Goal: Task Accomplishment & Management: Manage account settings

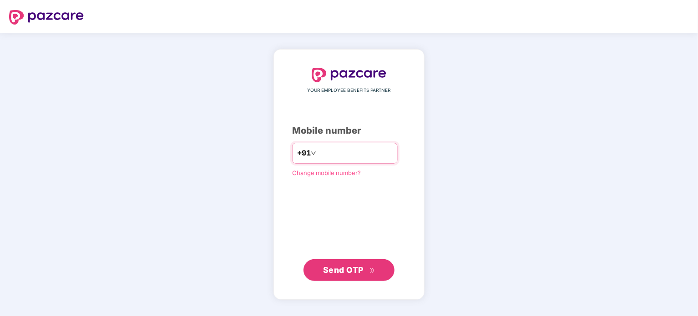
type input "**********"
click at [333, 272] on span "Send OTP" at bounding box center [343, 270] width 40 height 10
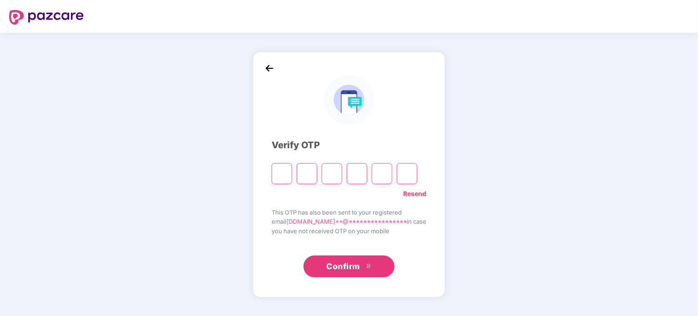
type input "*"
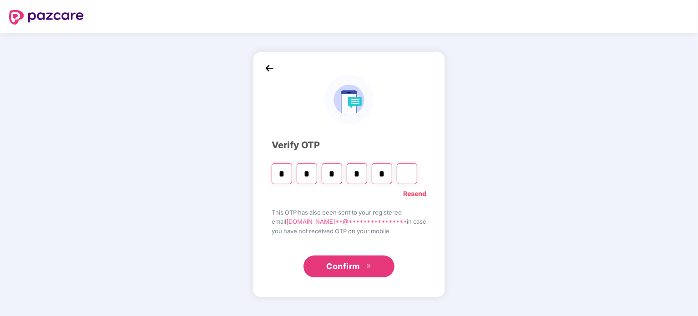
type input "*"
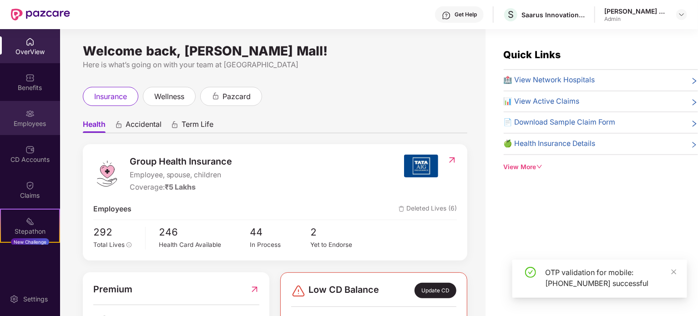
click at [27, 128] on div "Employees" at bounding box center [30, 118] width 60 height 34
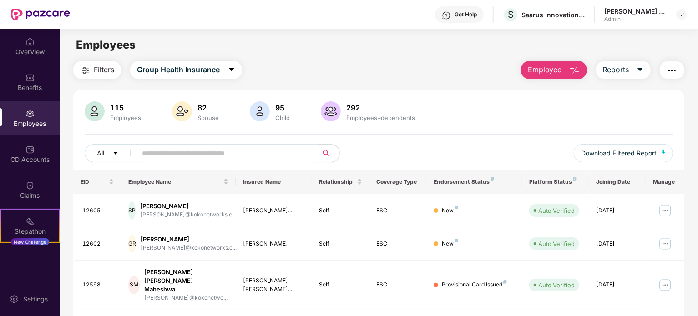
click at [206, 151] on input "text" at bounding box center [223, 153] width 163 height 14
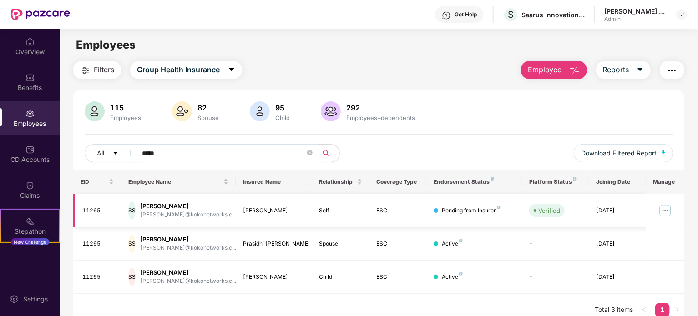
type input "*****"
click at [662, 209] on img at bounding box center [665, 210] width 15 height 15
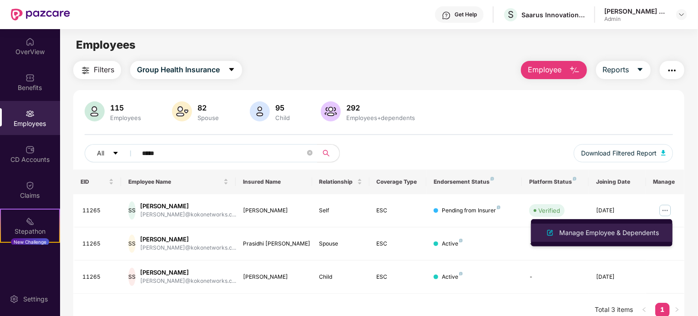
click at [600, 232] on div "Manage Employee & Dependents" at bounding box center [608, 233] width 103 height 10
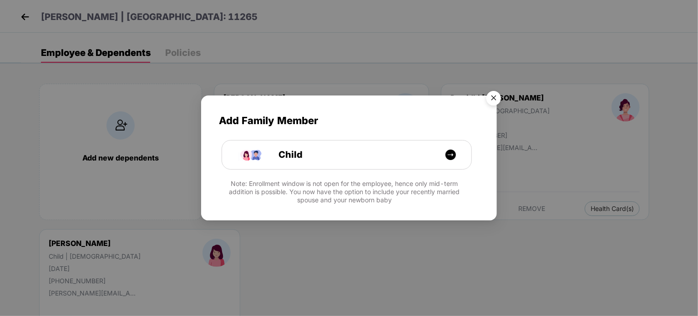
click at [495, 94] on img "Close" at bounding box center [493, 99] width 25 height 25
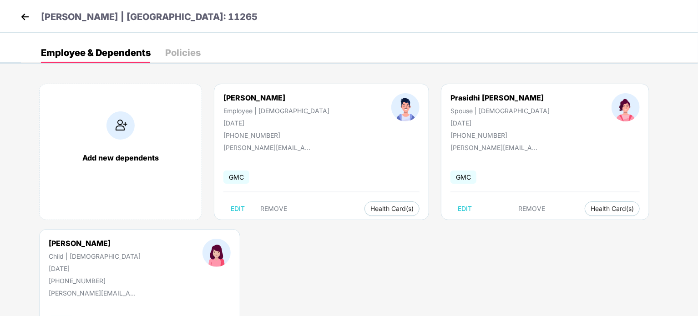
click at [20, 11] on img at bounding box center [25, 17] width 14 height 14
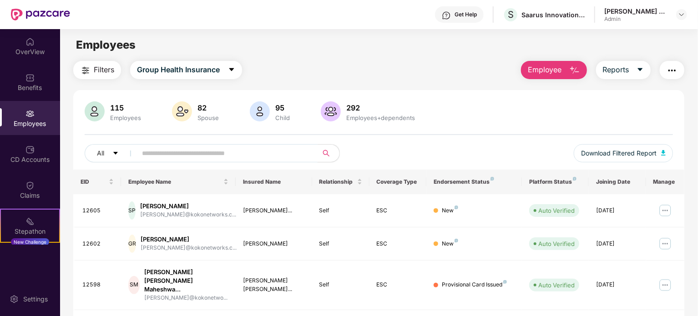
click at [174, 155] on input "text" at bounding box center [223, 153] width 163 height 14
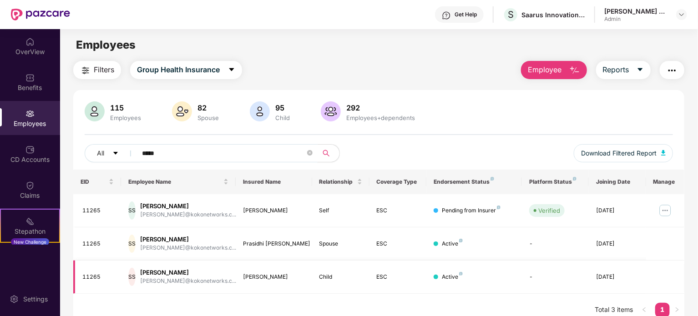
type input "*****"
click at [193, 274] on div "[PERSON_NAME]" at bounding box center [188, 272] width 96 height 9
click at [668, 212] on img at bounding box center [665, 210] width 15 height 15
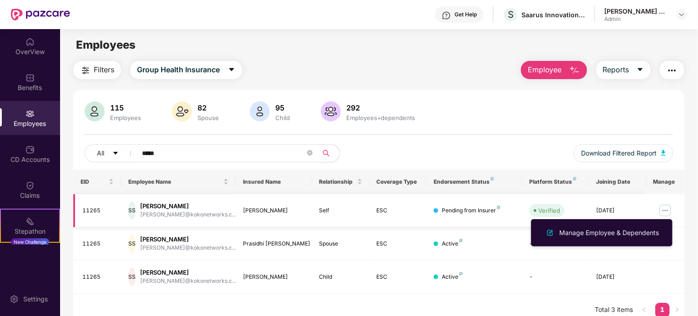
click at [666, 207] on img at bounding box center [665, 210] width 15 height 15
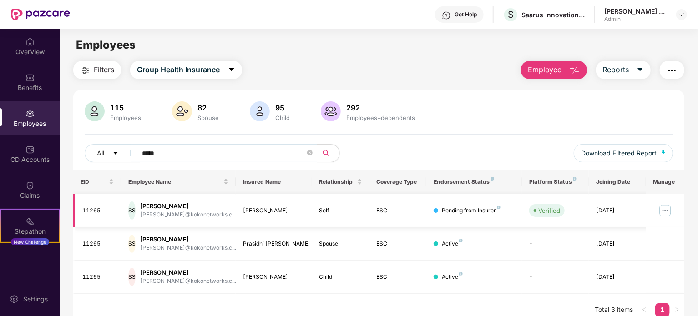
click at [666, 207] on img at bounding box center [665, 210] width 15 height 15
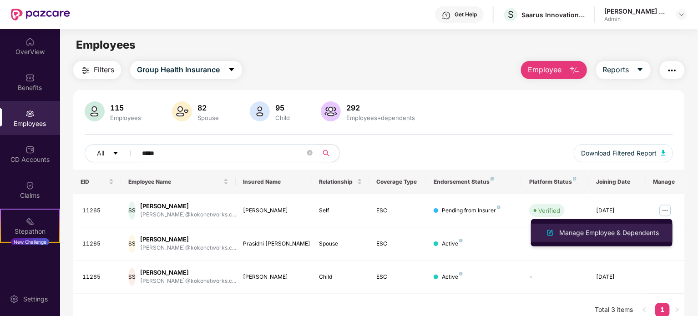
click at [617, 236] on div "Manage Employee & Dependents" at bounding box center [608, 233] width 103 height 10
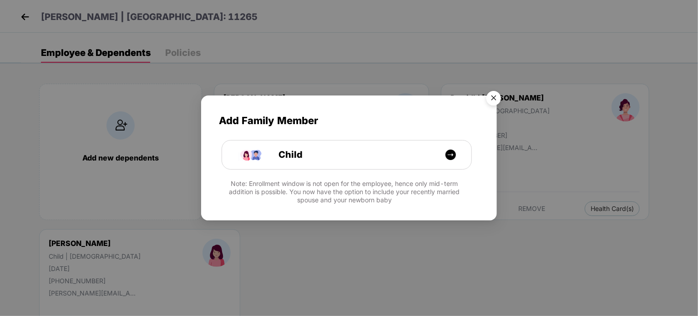
click at [497, 94] on img "Close" at bounding box center [493, 99] width 25 height 25
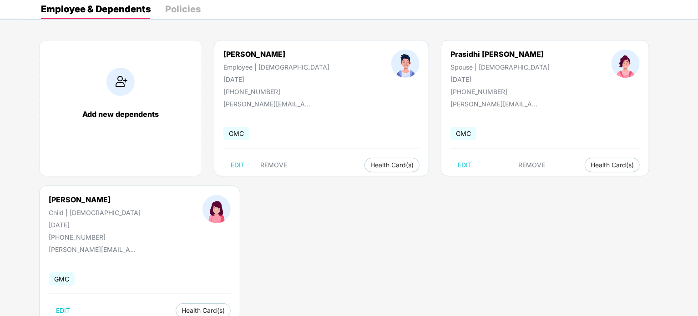
scroll to position [72, 0]
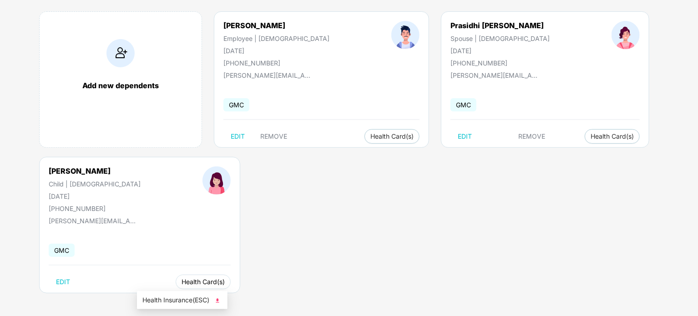
click at [181, 282] on span "Health Card(s)" at bounding box center [202, 282] width 43 height 5
click at [218, 300] on img at bounding box center [217, 300] width 9 height 9
click at [339, 158] on span "Health Insurance(ESC)" at bounding box center [357, 155] width 80 height 10
